Goal: Transaction & Acquisition: Purchase product/service

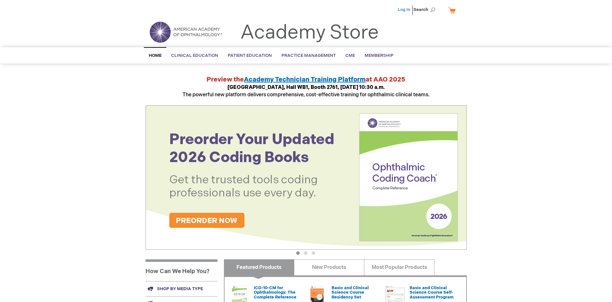
click at [405, 10] on link "Log In" at bounding box center [404, 9] width 13 height 5
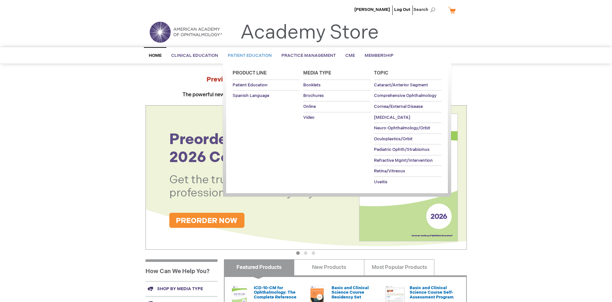
click at [248, 56] on span "Patient Education" at bounding box center [250, 55] width 44 height 5
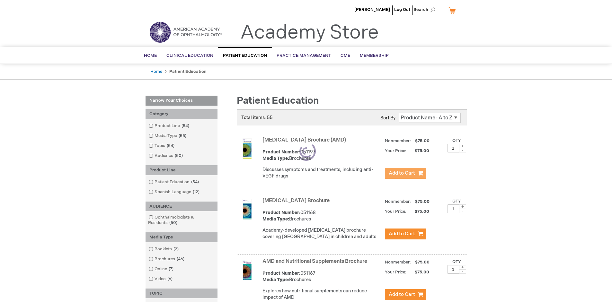
click at [405, 174] on span "Add to Cart" at bounding box center [402, 173] width 26 height 6
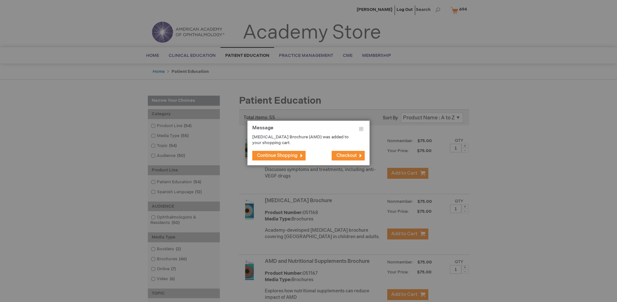
click at [277, 156] on span "Continue Shopping" at bounding box center [277, 155] width 40 height 5
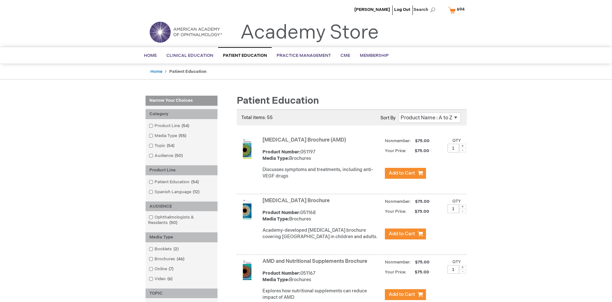
click at [316, 265] on link "AMD and Nutritional Supplements Brochure" at bounding box center [315, 262] width 105 height 6
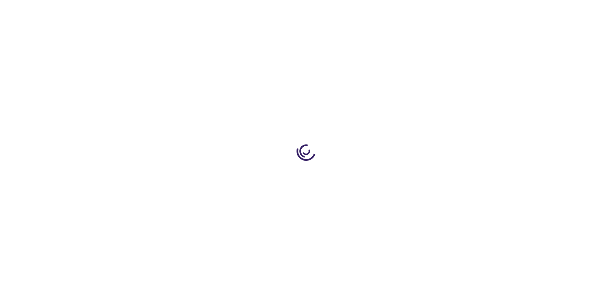
type input "1"
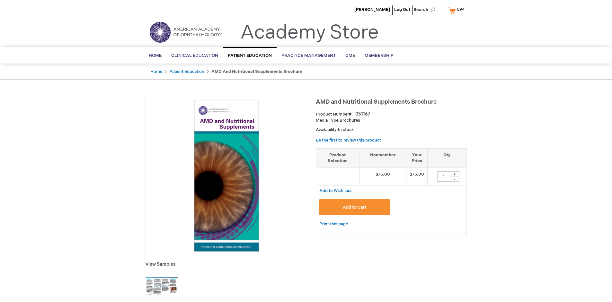
click at [354, 207] on span "Add to Cart" at bounding box center [354, 207] width 23 height 5
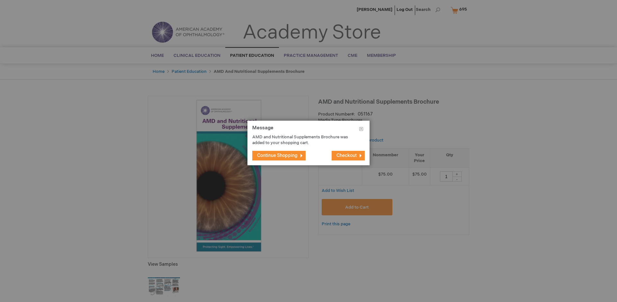
click at [277, 156] on span "Continue Shopping" at bounding box center [277, 155] width 40 height 5
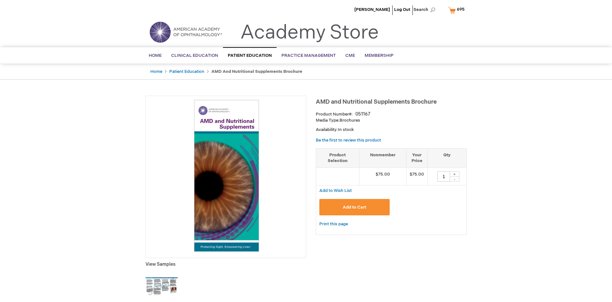
click at [458, 10] on span "695" at bounding box center [461, 9] width 8 height 5
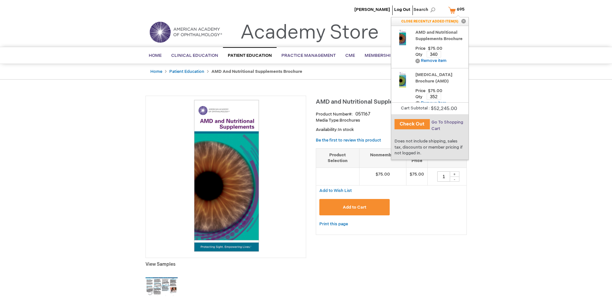
click at [447, 122] on span "Go To Shopping Cart" at bounding box center [448, 126] width 32 height 12
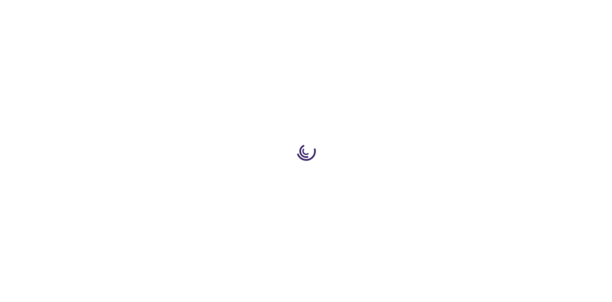
select select "US"
select select "41"
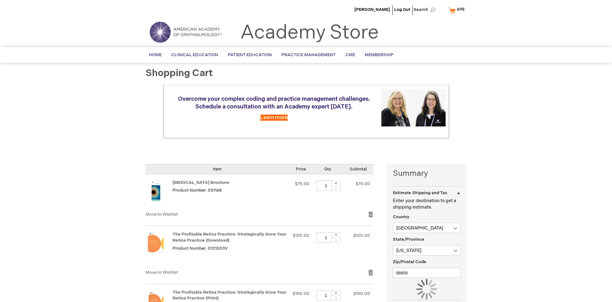
scroll to position [47, 0]
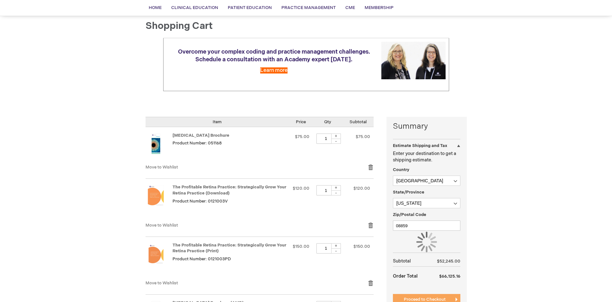
click at [425, 300] on span "Proceed to Checkout" at bounding box center [425, 299] width 42 height 5
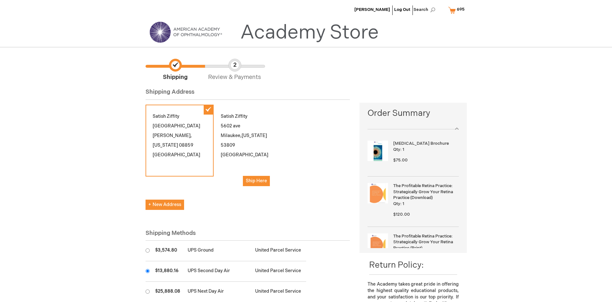
click at [148, 271] on input "radio" at bounding box center [148, 271] width 4 height 4
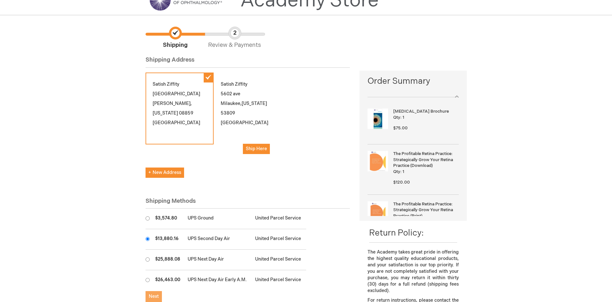
click at [154, 297] on span "Next" at bounding box center [154, 296] width 10 height 5
